Goal: Task Accomplishment & Management: Manage account settings

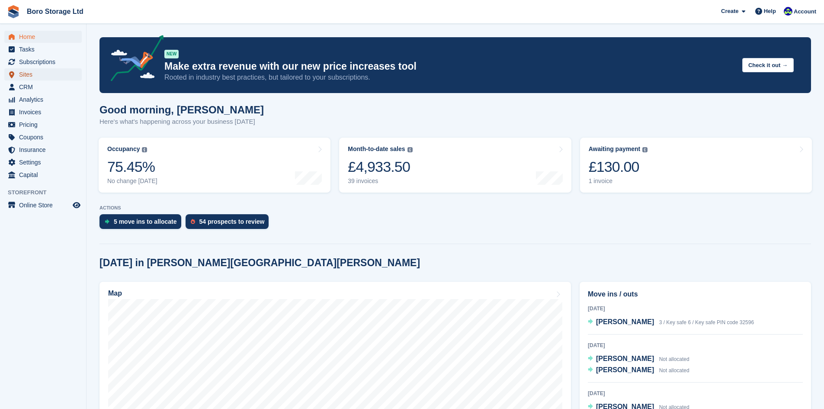
click at [30, 73] on span "Sites" at bounding box center [45, 74] width 52 height 12
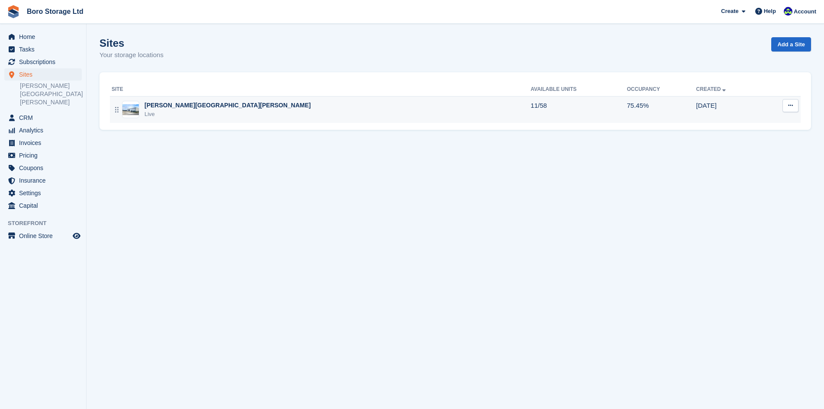
click at [149, 114] on div "Live" at bounding box center [228, 114] width 167 height 9
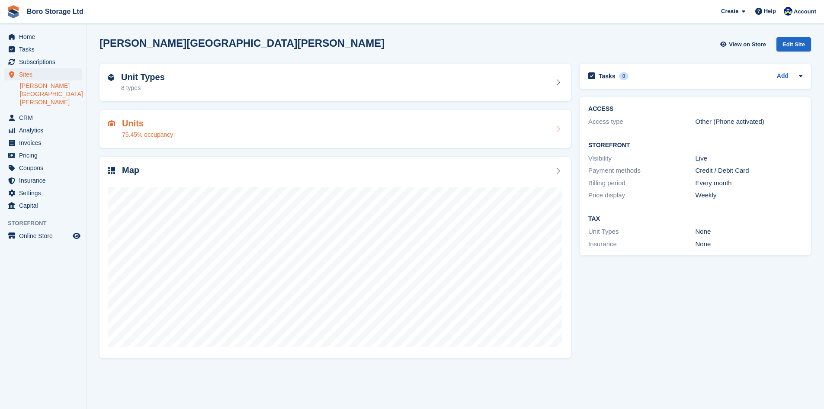
click at [131, 123] on h2 "Units" at bounding box center [147, 124] width 51 height 10
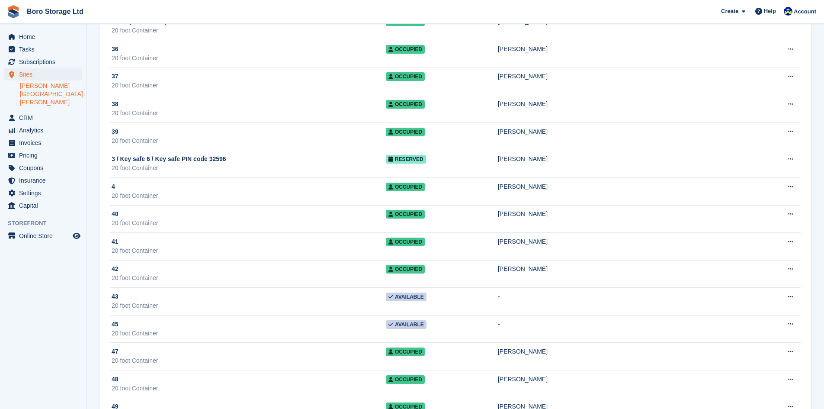
scroll to position [736, 0]
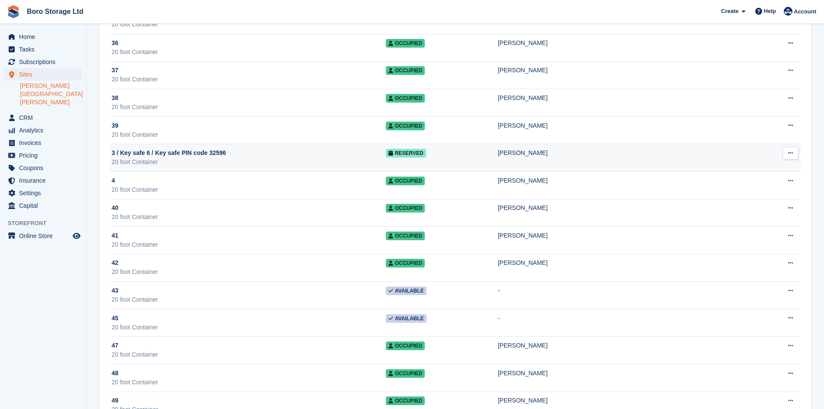
click at [238, 152] on div "3 / Key safe 6 / Key safe PIN code 32596" at bounding box center [249, 152] width 274 height 9
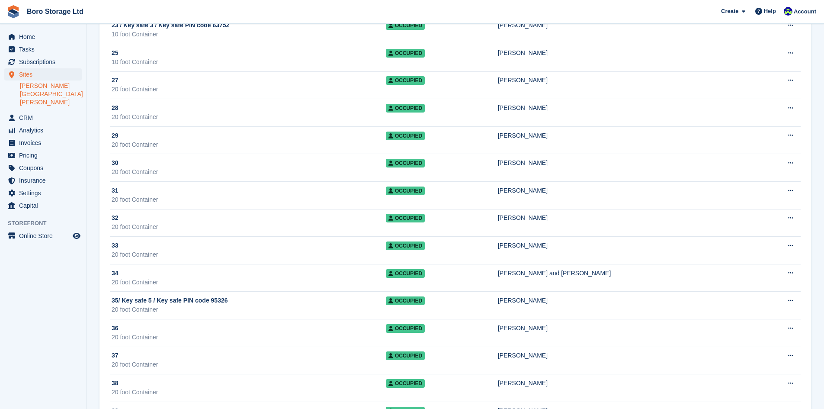
scroll to position [364, 0]
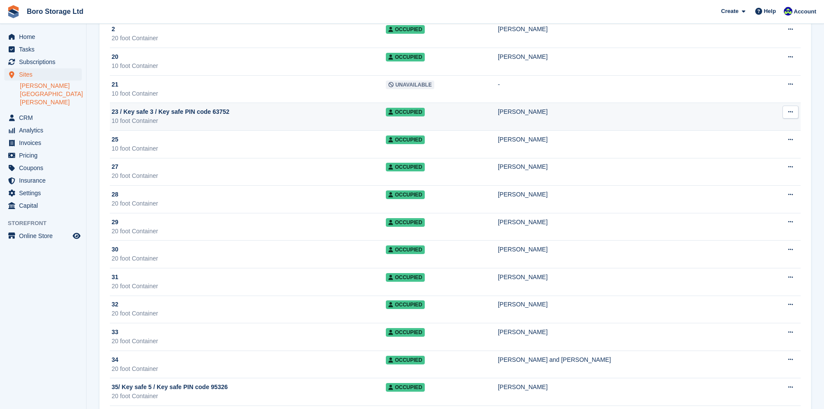
click at [257, 120] on div "10 foot Container" at bounding box center [249, 120] width 274 height 9
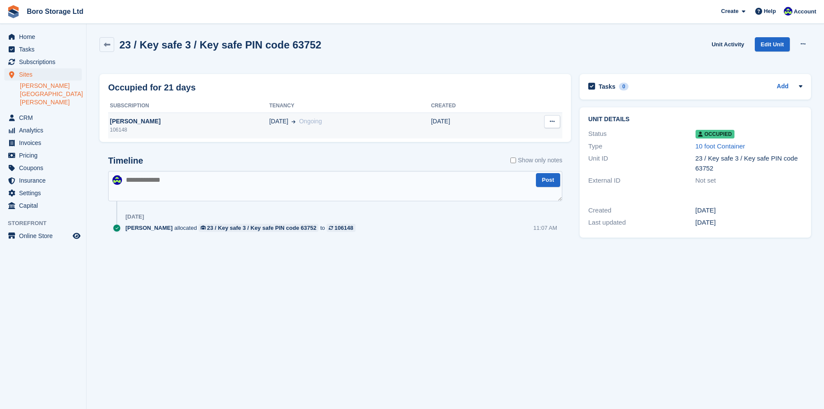
click at [128, 122] on div "[PERSON_NAME]" at bounding box center [188, 121] width 161 height 9
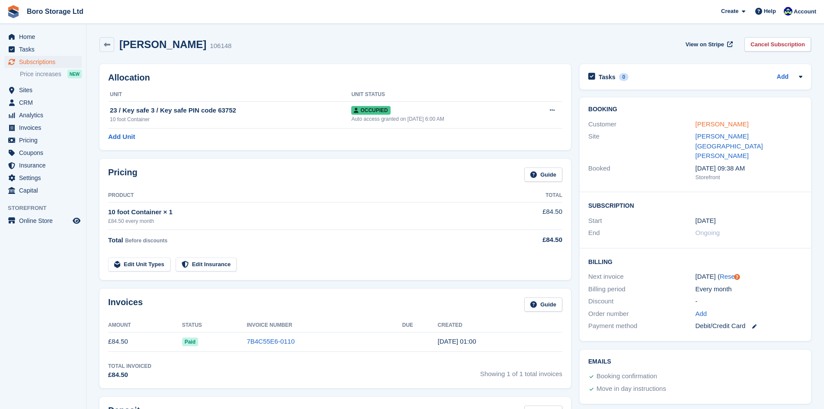
click at [719, 126] on link "[PERSON_NAME]" at bounding box center [722, 123] width 53 height 7
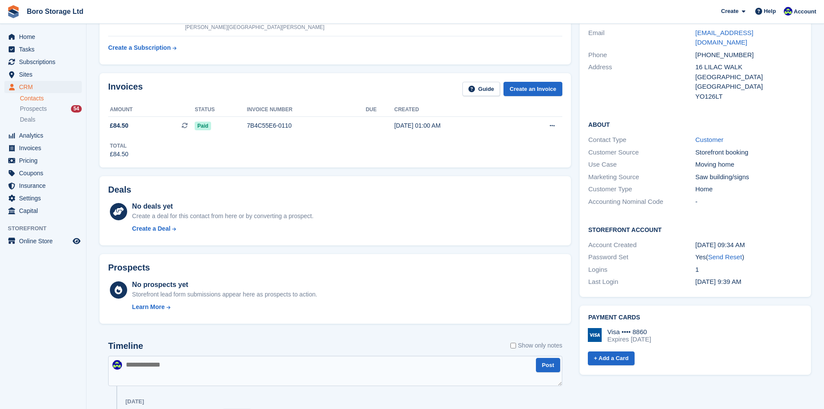
scroll to position [67, 0]
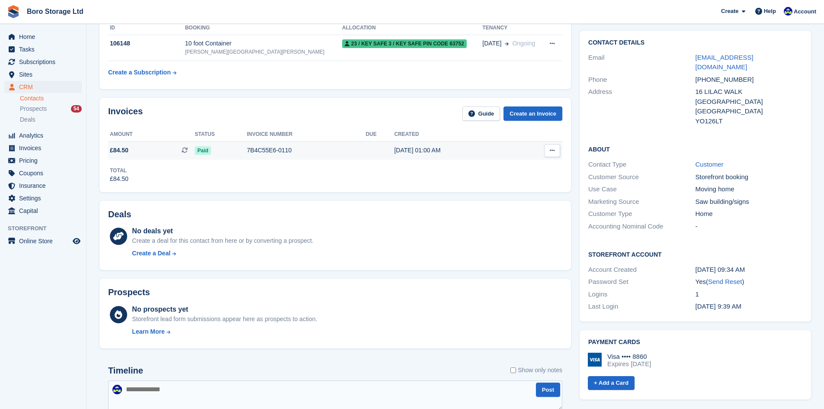
click at [548, 150] on button at bounding box center [552, 150] width 16 height 13
click at [499, 196] on p "View Subscription" at bounding box center [518, 199] width 75 height 11
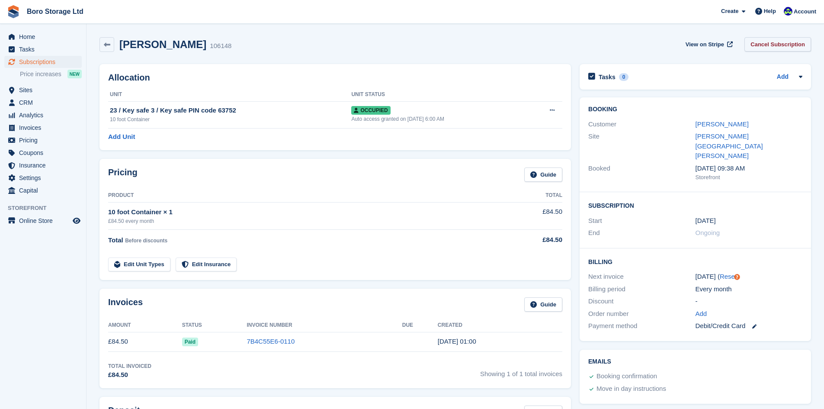
click at [795, 46] on link "Cancel Subscription" at bounding box center [778, 44] width 67 height 14
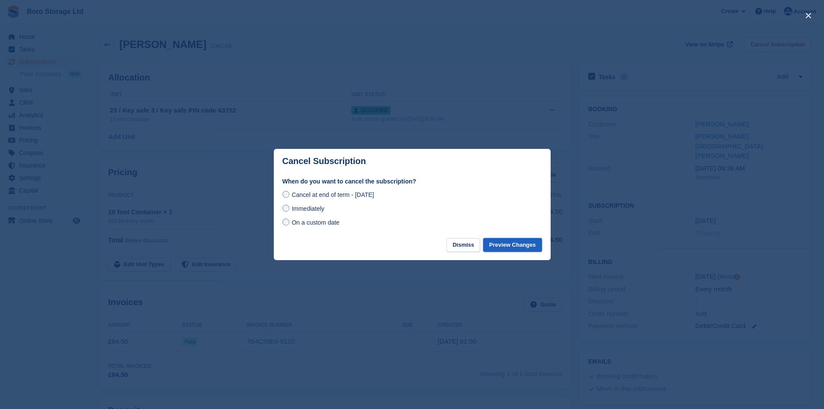
click at [530, 245] on button "Preview Changes" at bounding box center [512, 245] width 59 height 14
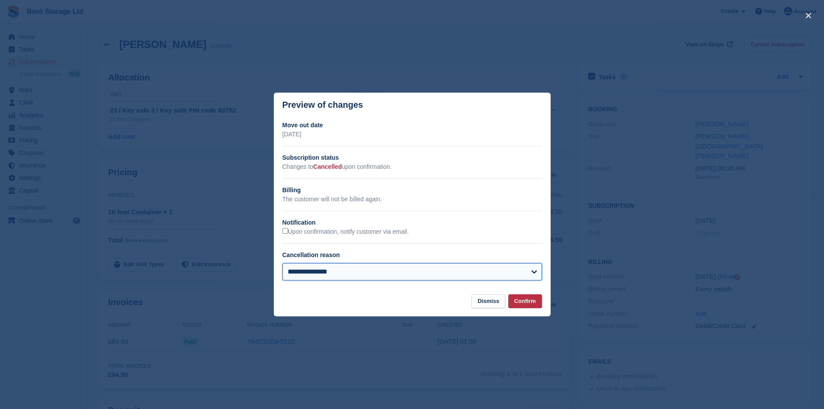
click at [454, 272] on select "**********" at bounding box center [413, 271] width 260 height 17
select select "**********"
click at [283, 264] on select "**********" at bounding box center [413, 271] width 260 height 17
click at [534, 301] on button "Confirm" at bounding box center [525, 301] width 34 height 14
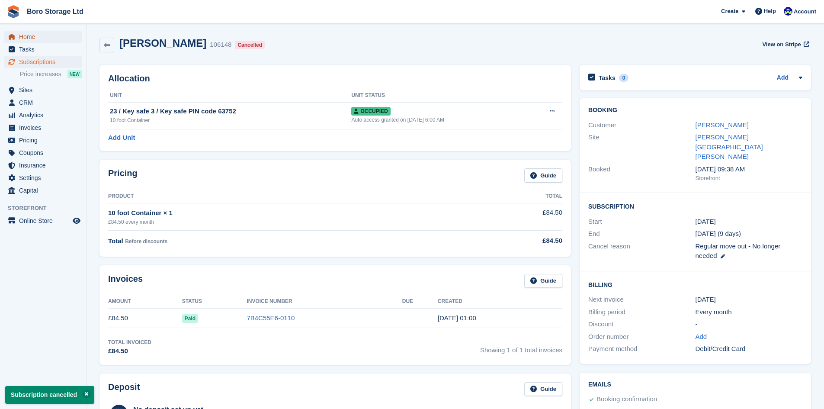
click at [37, 39] on span "Home" at bounding box center [45, 37] width 52 height 12
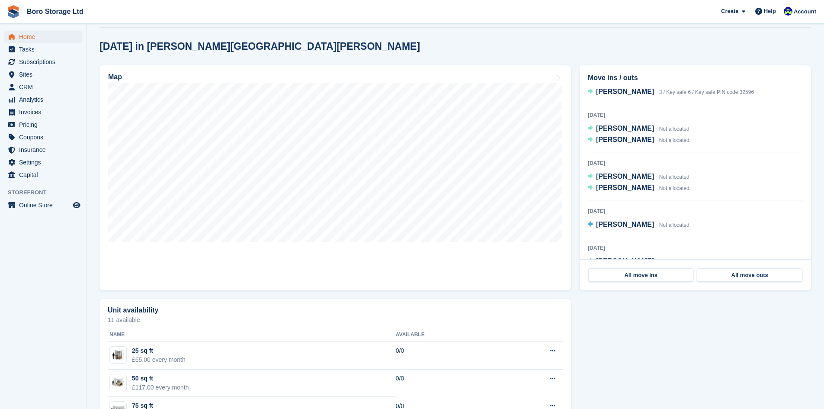
scroll to position [40, 0]
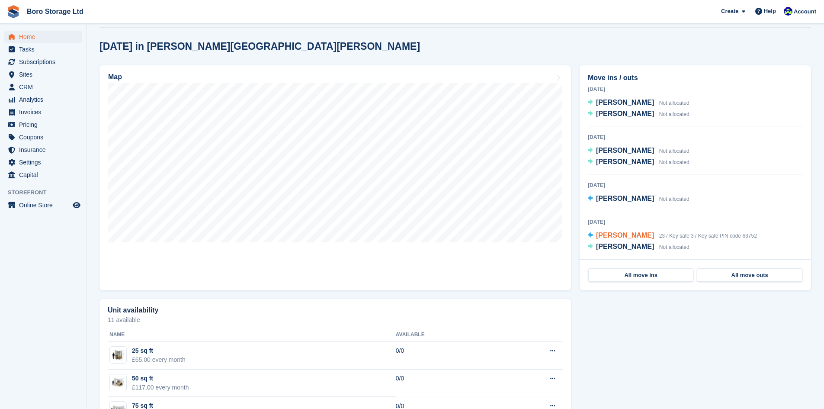
drag, startPoint x: 623, startPoint y: 233, endPoint x: 617, endPoint y: 234, distance: 5.6
click at [623, 233] on span "[PERSON_NAME]" at bounding box center [625, 235] width 58 height 7
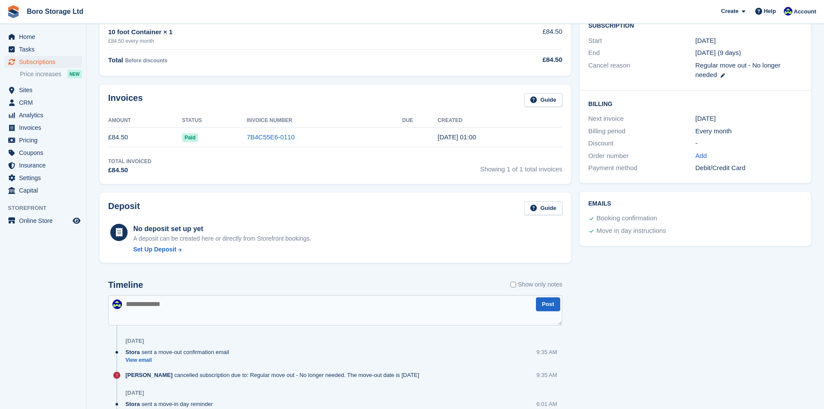
scroll to position [260, 0]
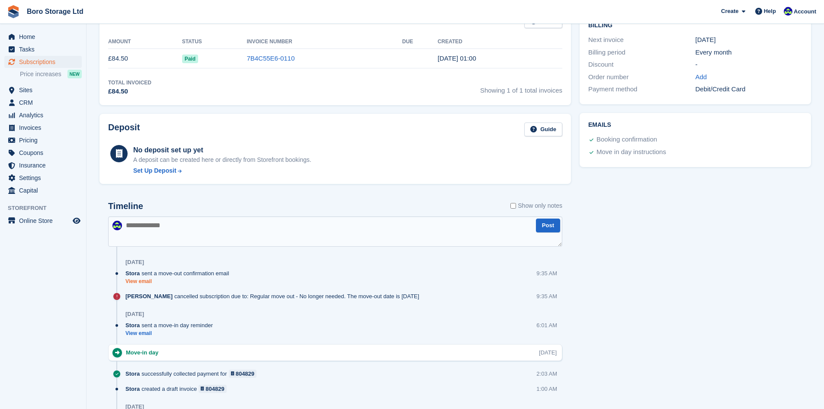
click at [147, 280] on link "View email" at bounding box center [179, 281] width 108 height 7
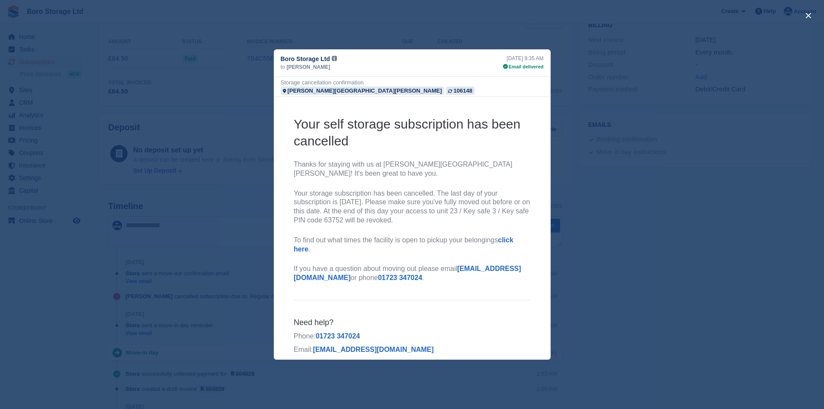
scroll to position [0, 0]
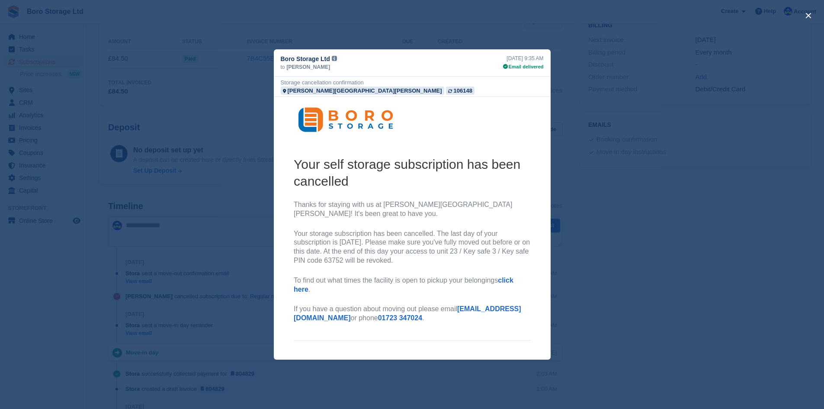
click at [611, 94] on div "close" at bounding box center [412, 204] width 824 height 409
